Goal: Task Accomplishment & Management: Use online tool/utility

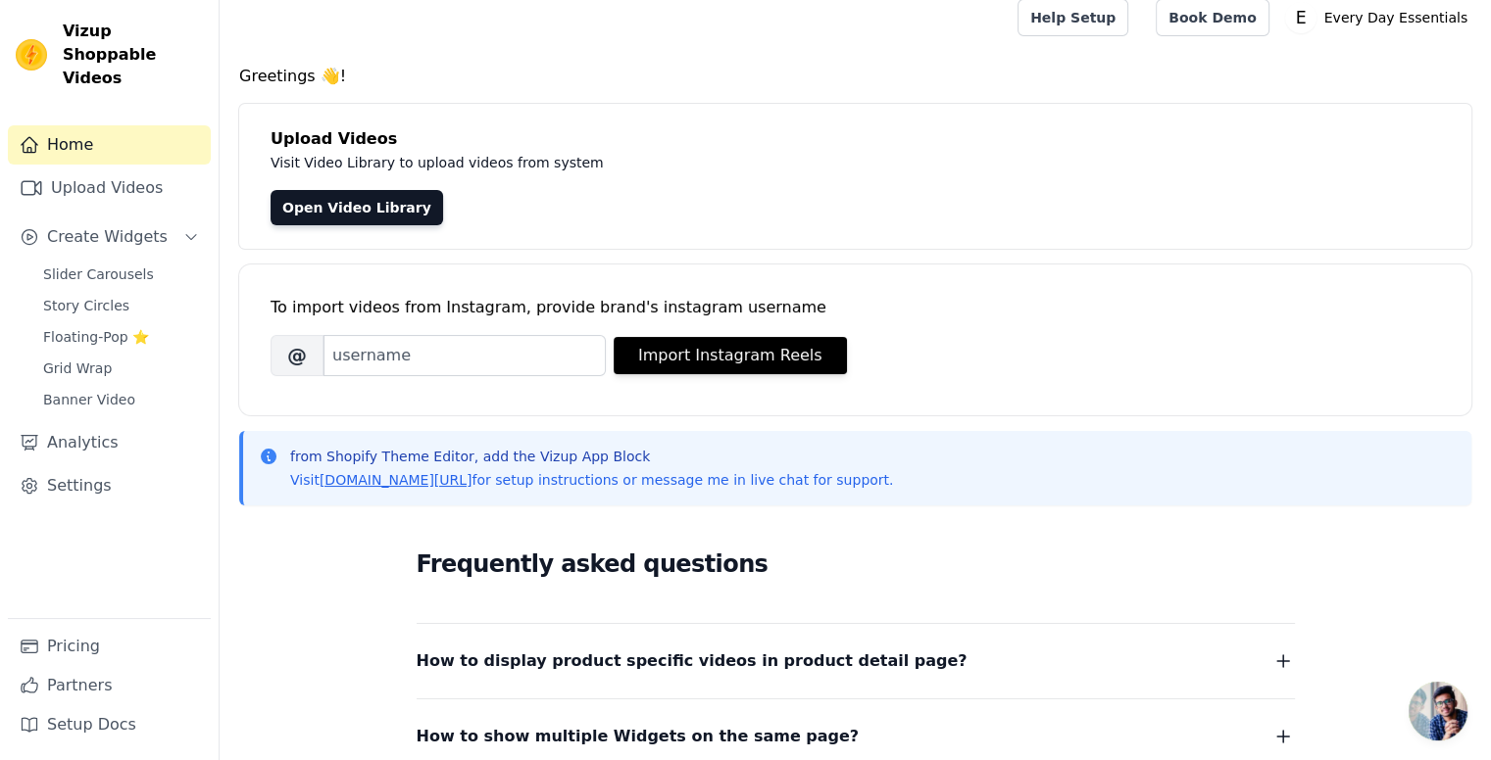
scroll to position [16, 0]
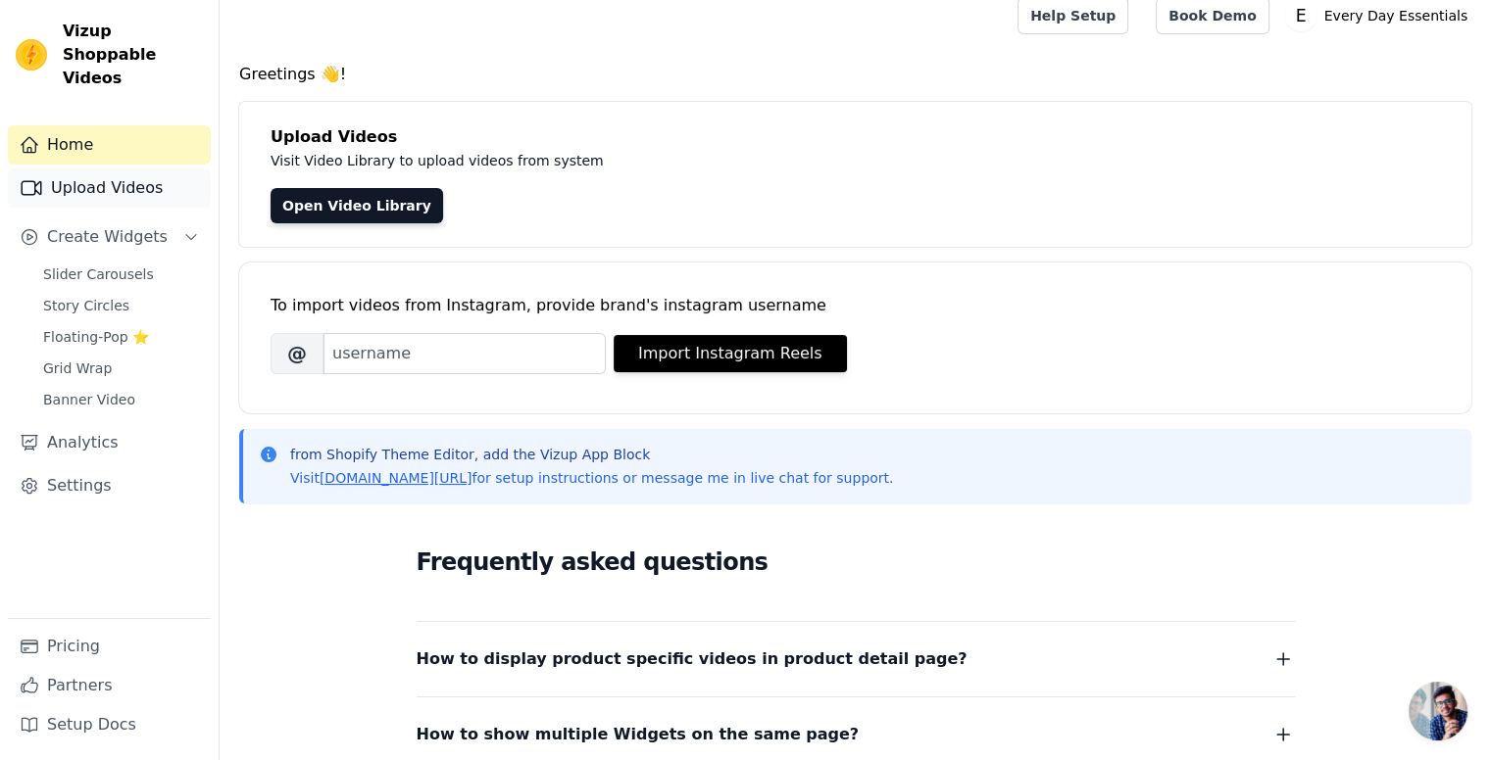
click at [174, 173] on link "Upload Videos" at bounding box center [109, 188] width 203 height 39
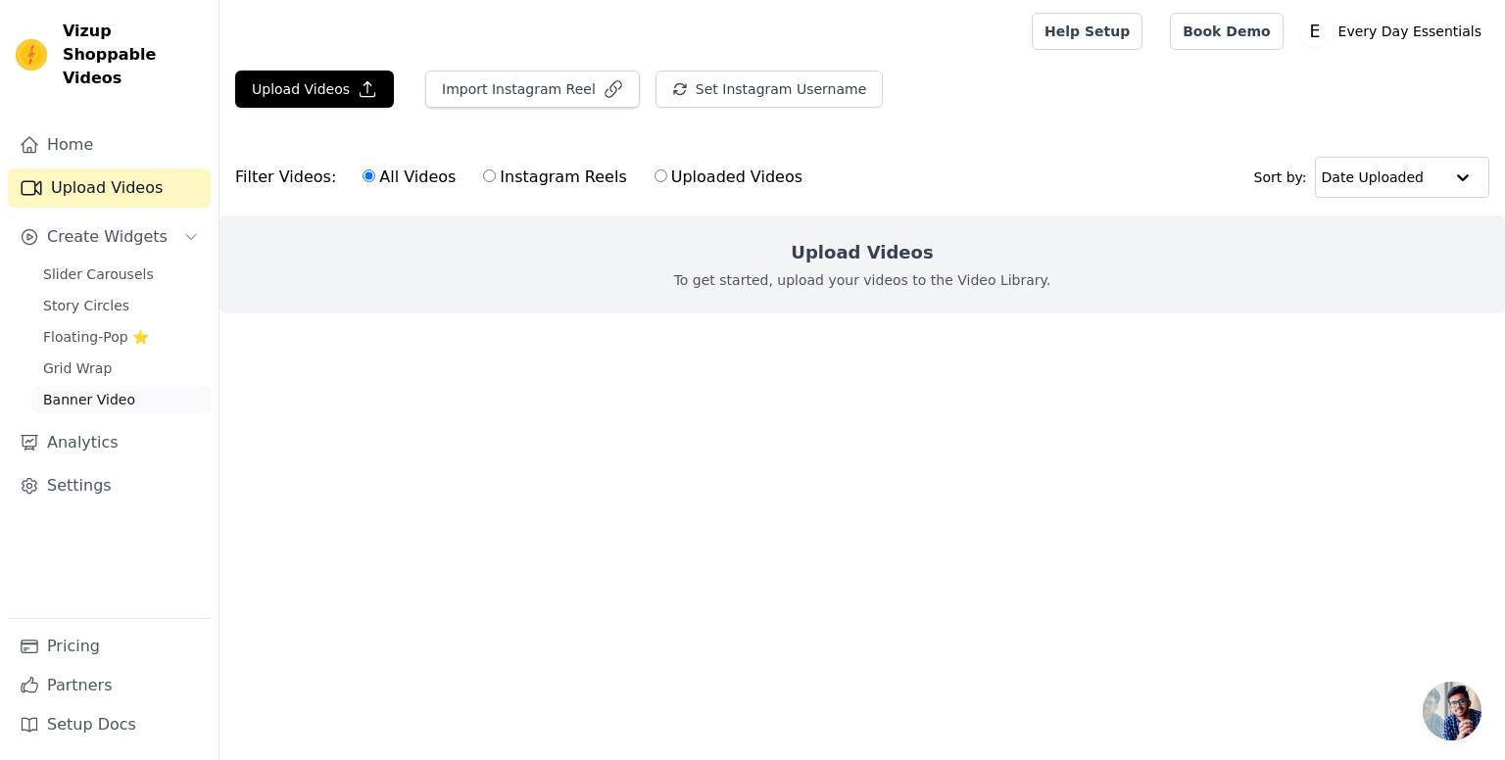
click at [73, 390] on span "Banner Video" at bounding box center [89, 400] width 92 height 20
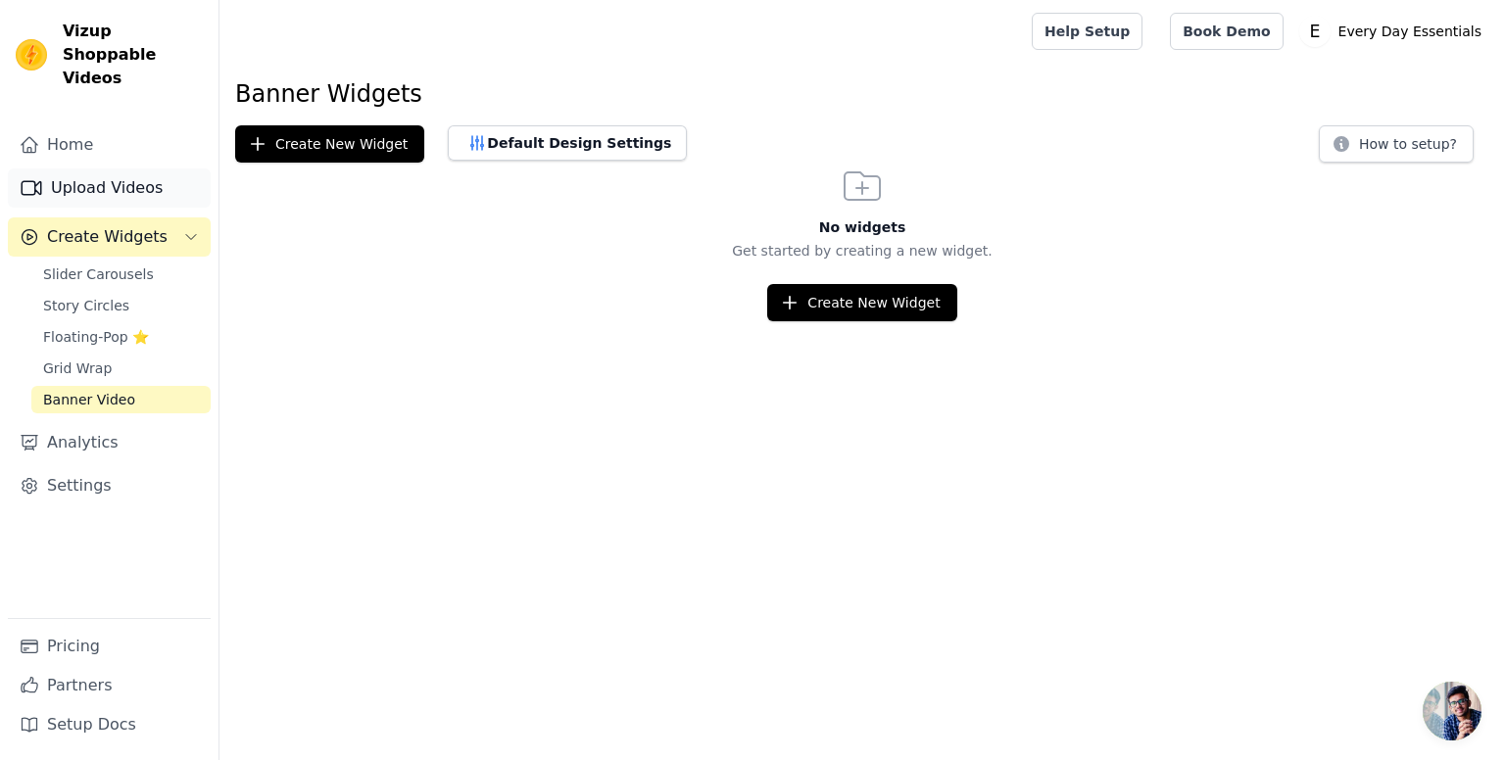
click at [91, 177] on link "Upload Videos" at bounding box center [109, 188] width 203 height 39
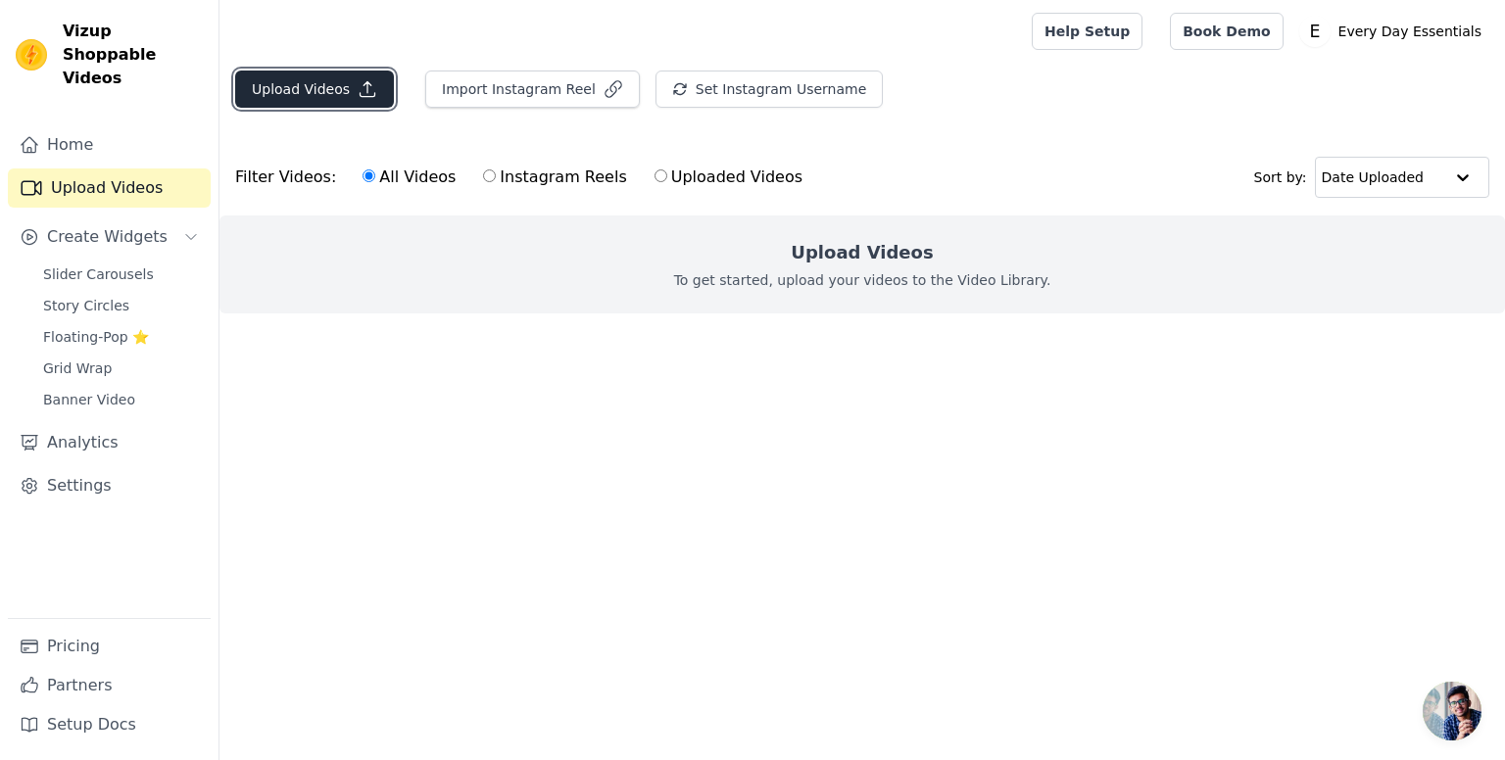
click at [358, 97] on icon "button" at bounding box center [368, 89] width 20 height 20
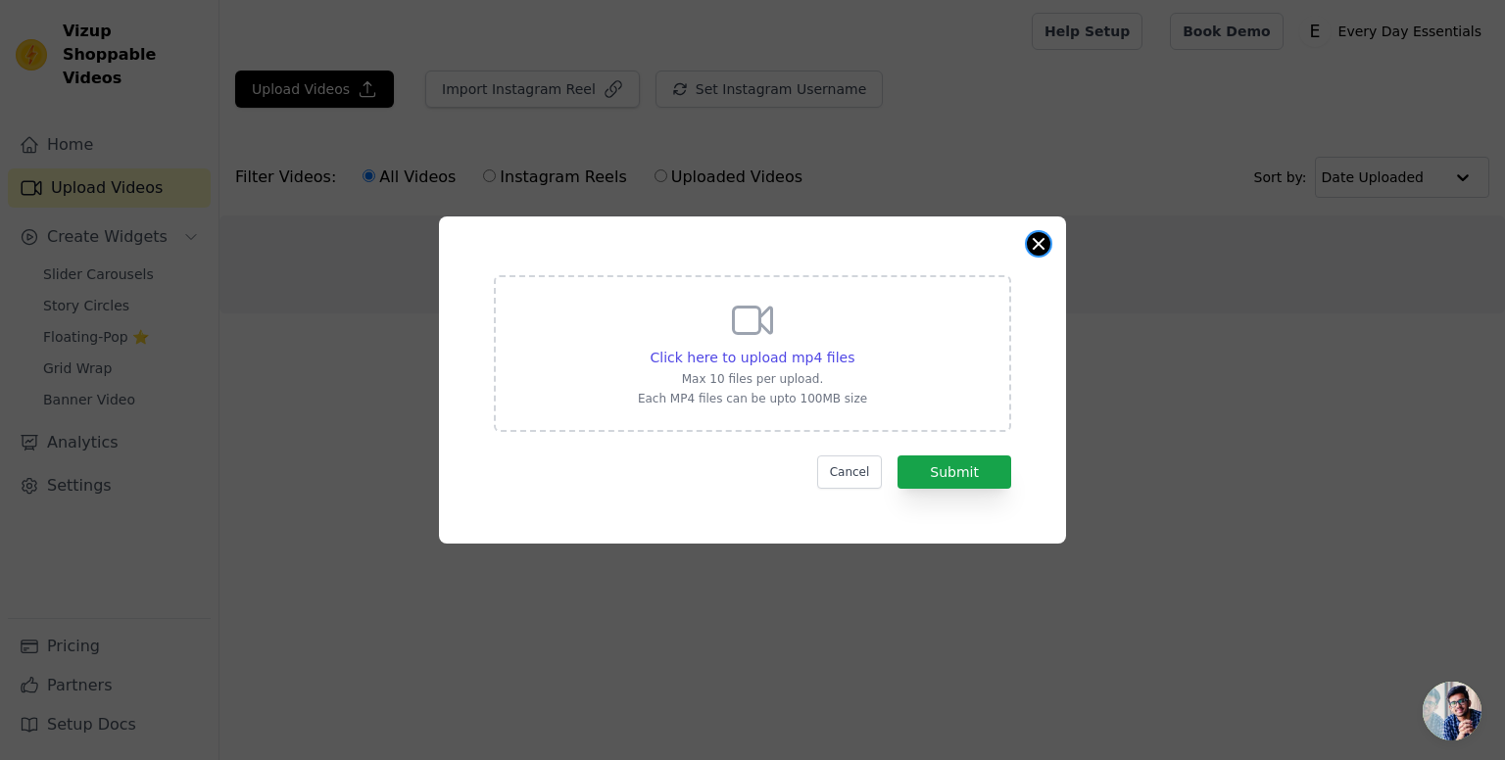
click at [1043, 249] on button "Close modal" at bounding box center [1039, 244] width 24 height 24
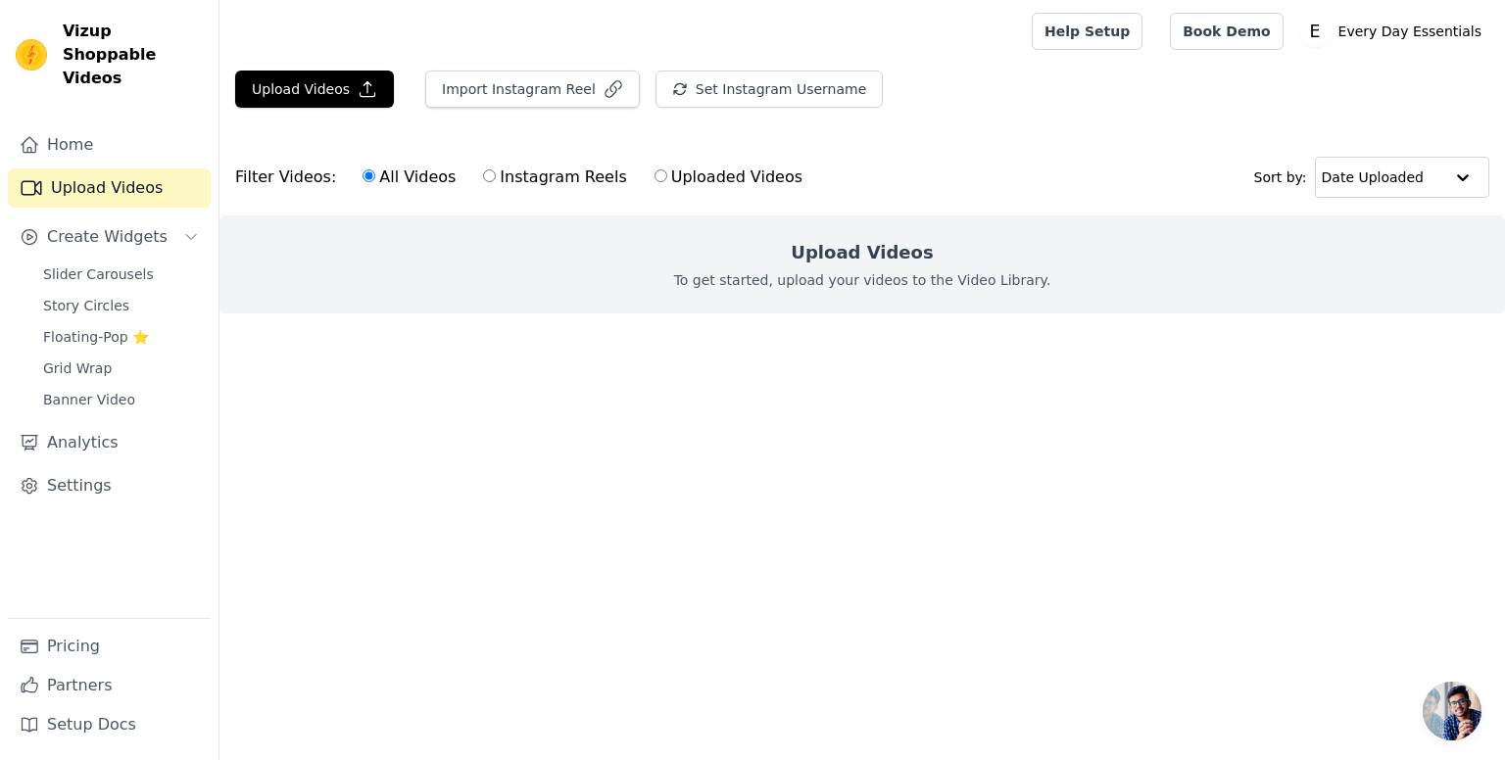
click at [483, 175] on input "Instagram Reels" at bounding box center [489, 176] width 13 height 13
radio input "true"
click at [655, 178] on input "Uploaded Videos" at bounding box center [661, 176] width 13 height 13
radio input "true"
